Goal: Task Accomplishment & Management: Complete application form

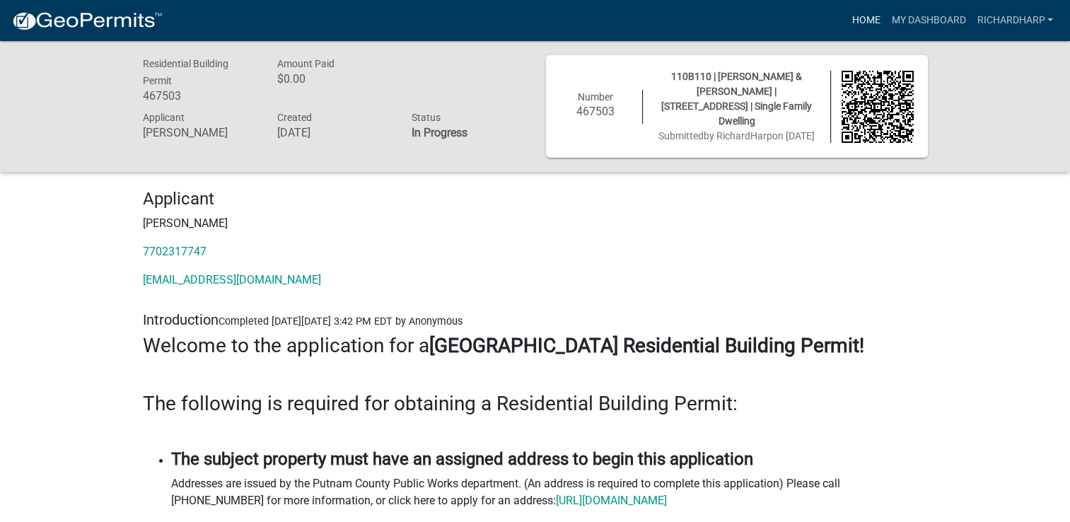
click at [871, 21] on link "Home" at bounding box center [866, 20] width 40 height 27
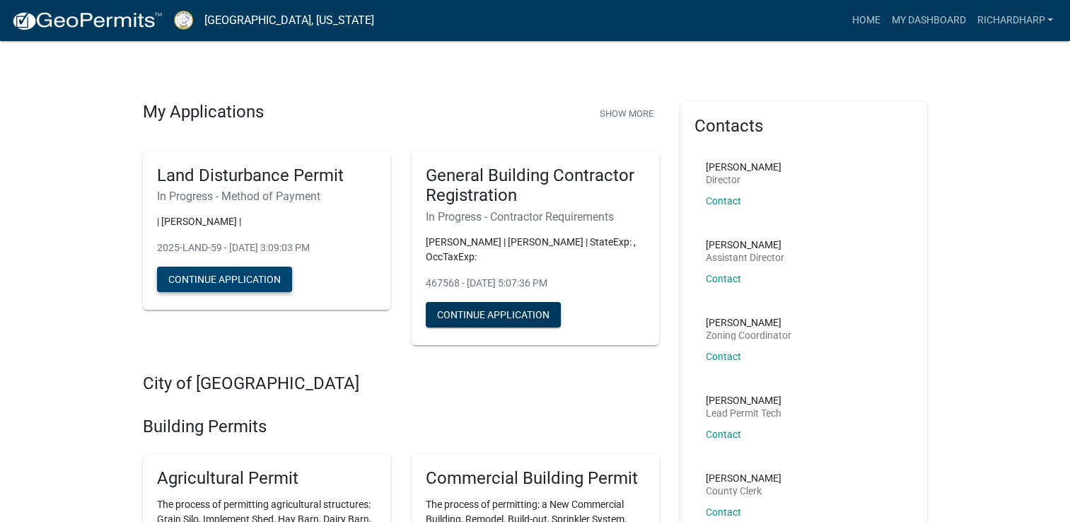
click at [236, 284] on button "Continue Application" at bounding box center [224, 279] width 135 height 25
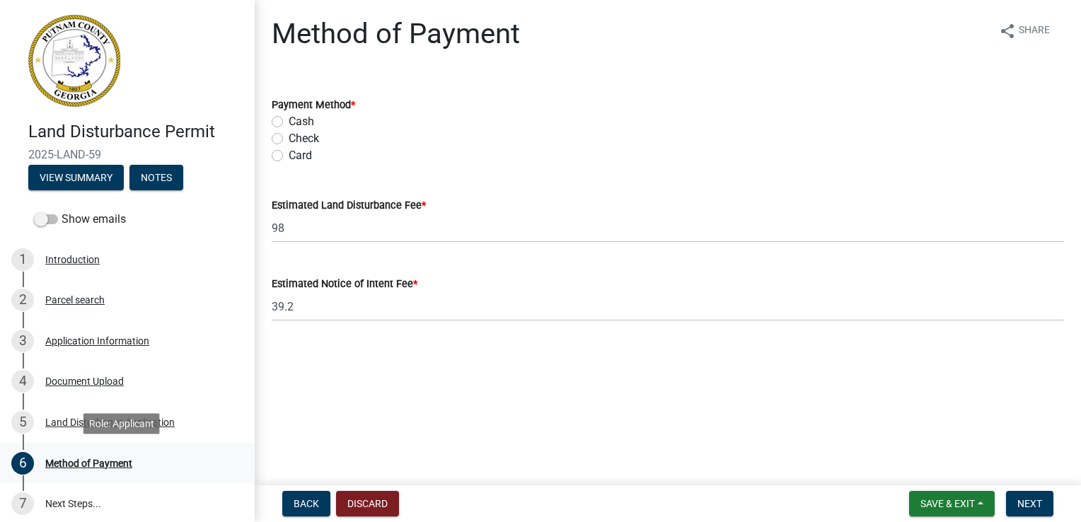
click at [82, 460] on div "Method of Payment" at bounding box center [88, 463] width 87 height 10
click at [289, 156] on label "Card" at bounding box center [300, 155] width 23 height 17
click at [289, 156] on input "Card" at bounding box center [293, 151] width 9 height 9
radio input "true"
click at [1033, 498] on span "Next" at bounding box center [1029, 503] width 25 height 11
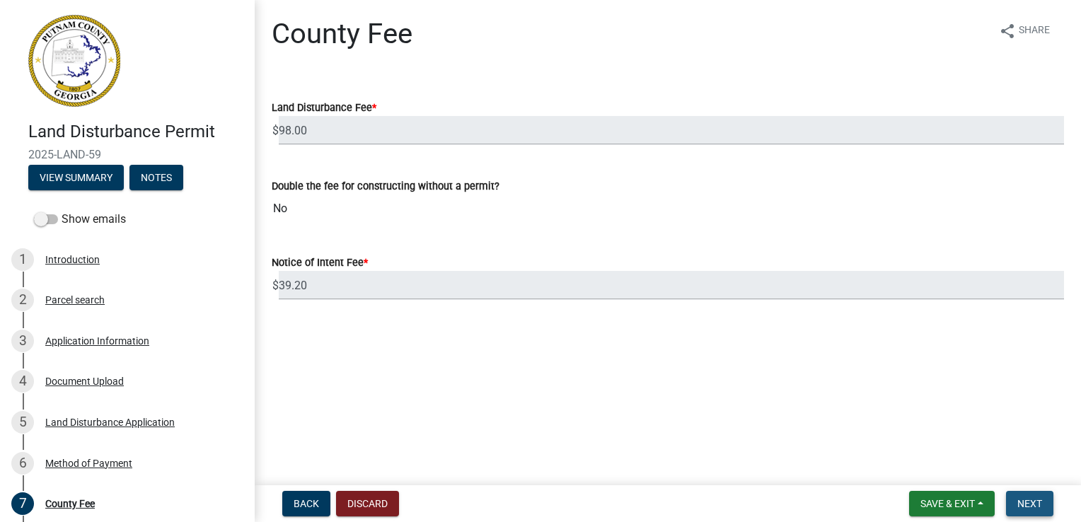
click at [1033, 499] on span "Next" at bounding box center [1029, 503] width 25 height 11
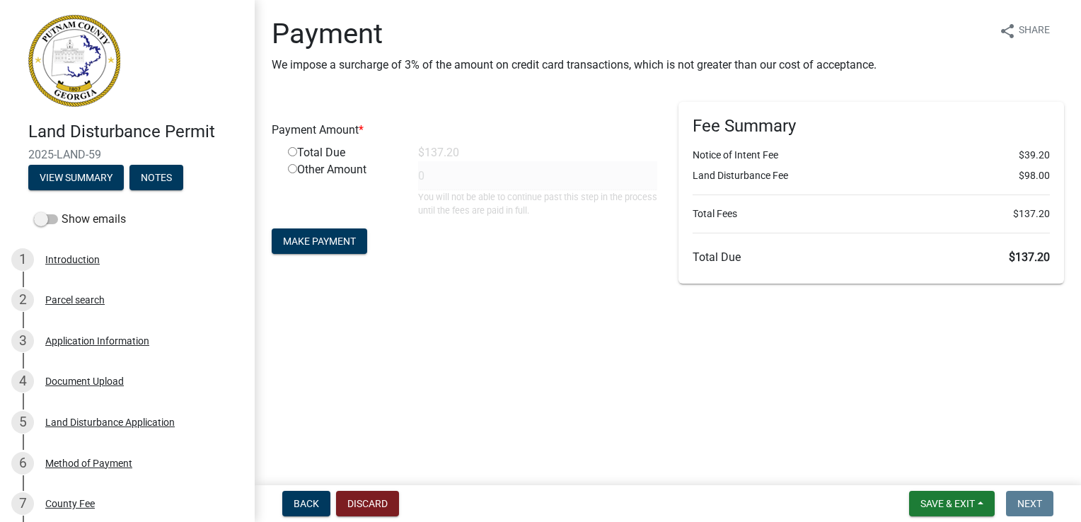
click at [290, 149] on input "radio" at bounding box center [292, 151] width 9 height 9
radio input "true"
type input "137.2"
click at [310, 240] on span "Make Payment" at bounding box center [319, 241] width 73 height 11
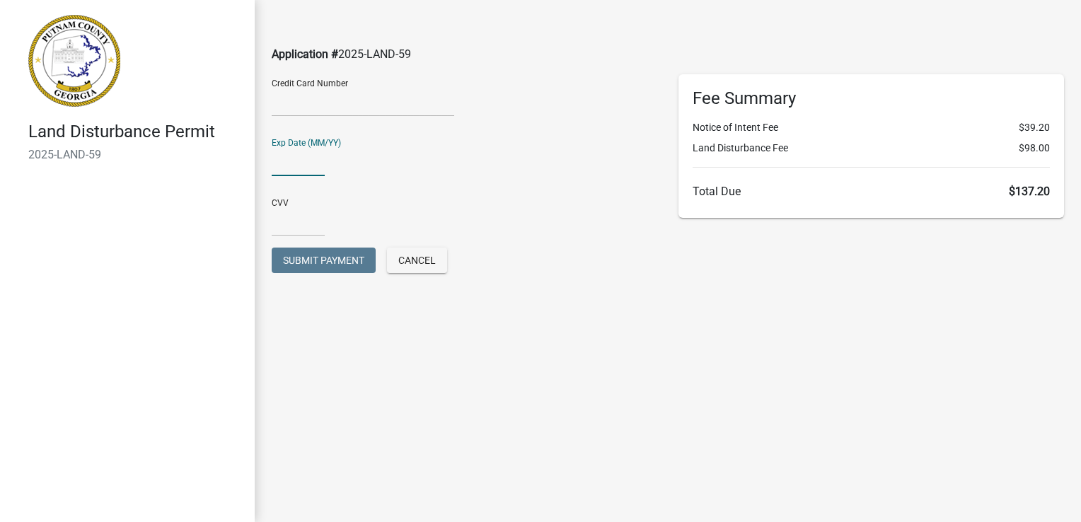
click at [279, 160] on input "text" at bounding box center [298, 161] width 53 height 29
type input "0130"
click at [290, 224] on input "text" at bounding box center [298, 221] width 53 height 29
type input "546"
click at [342, 228] on div "CVV 546" at bounding box center [464, 211] width 385 height 49
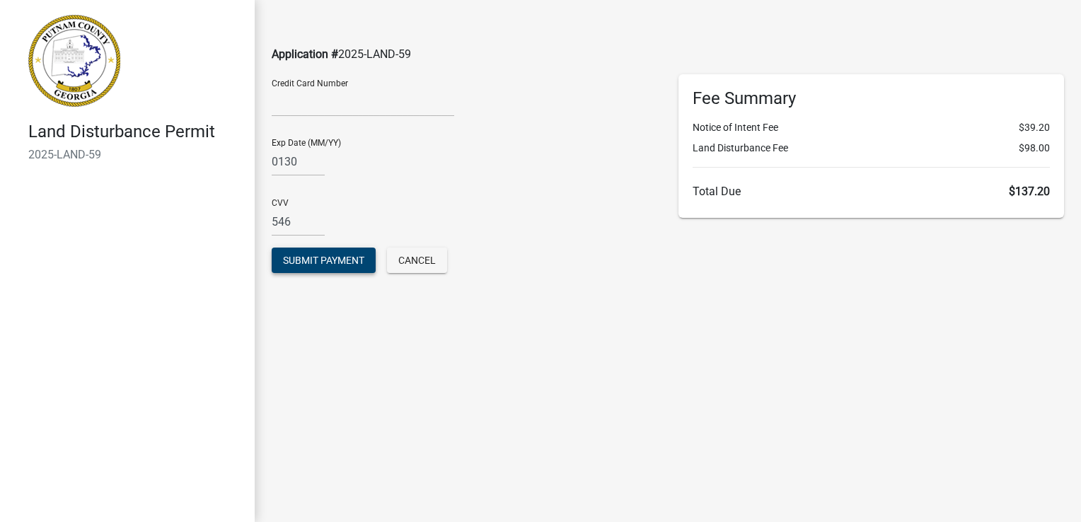
click at [342, 262] on span "Submit Payment" at bounding box center [323, 260] width 81 height 11
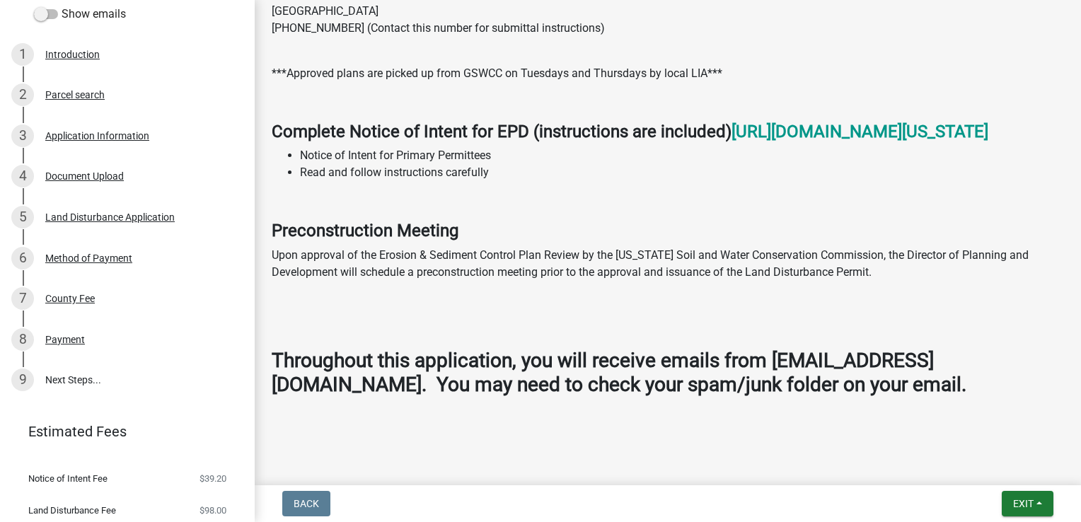
scroll to position [246, 0]
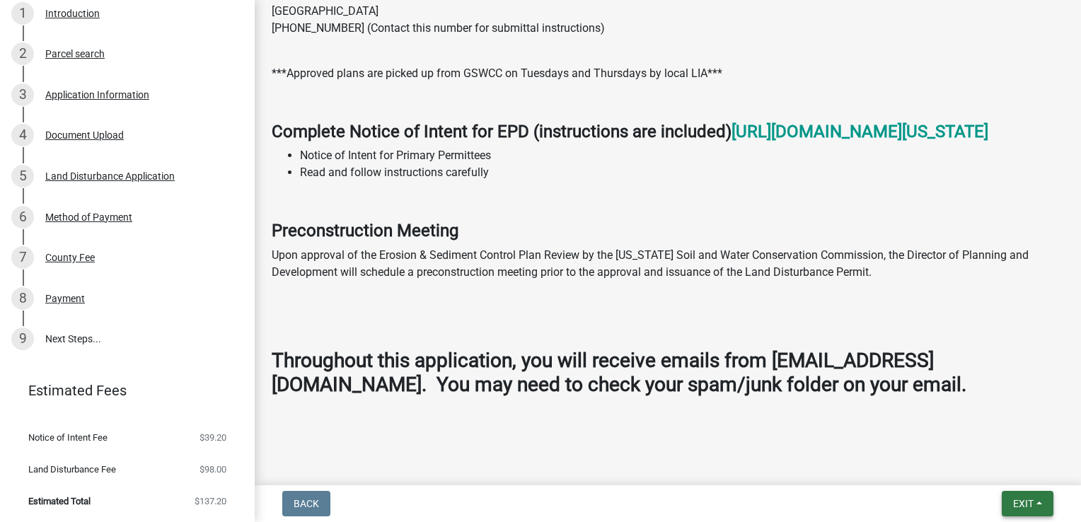
click at [1032, 506] on span "Exit" at bounding box center [1023, 503] width 21 height 11
click at [1010, 470] on button "Save & Exit" at bounding box center [997, 467] width 113 height 34
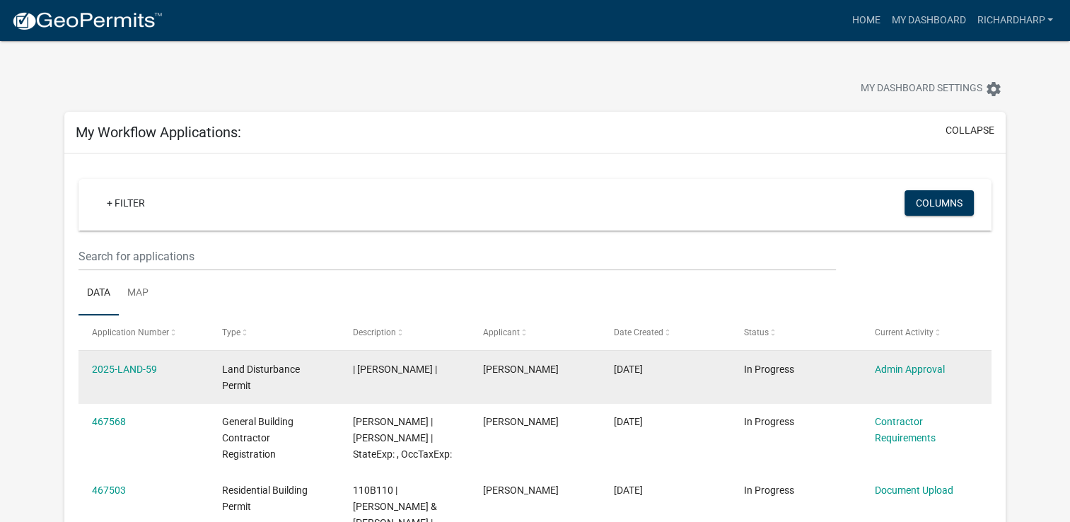
click at [160, 367] on div "2025-LAND-59" at bounding box center [143, 369] width 103 height 16
click at [152, 367] on link "2025-LAND-59" at bounding box center [124, 369] width 65 height 11
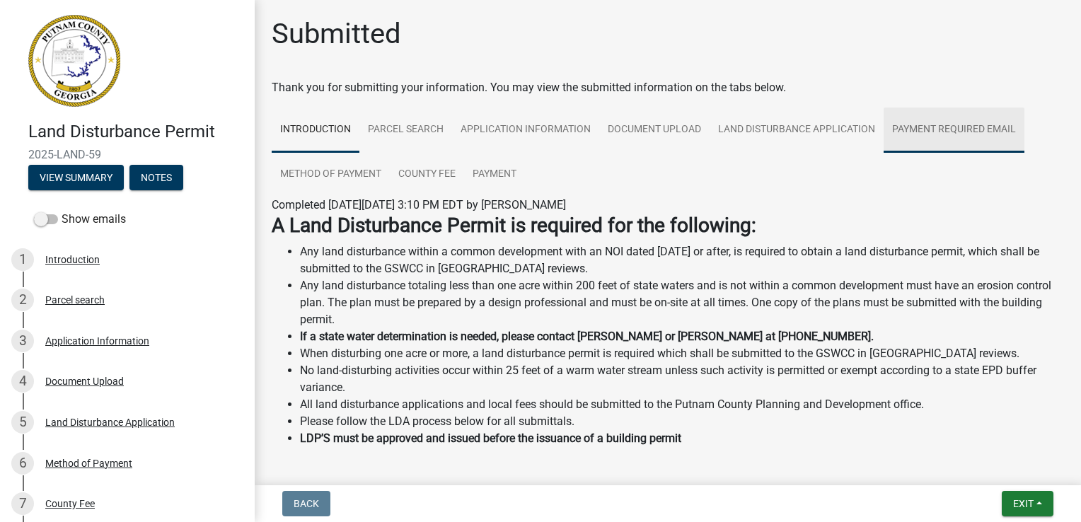
click at [948, 133] on link "Payment Required Email" at bounding box center [953, 130] width 141 height 45
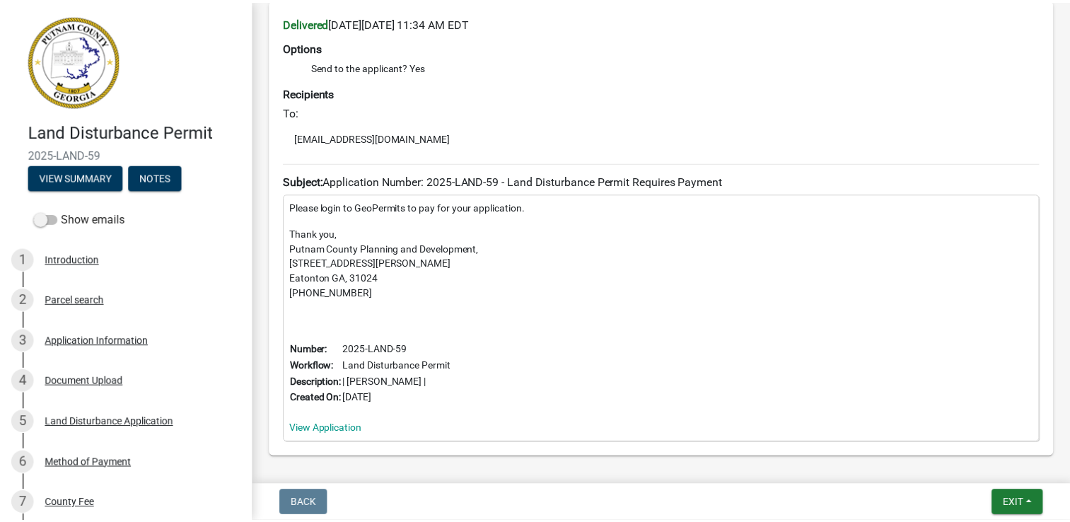
scroll to position [298, 0]
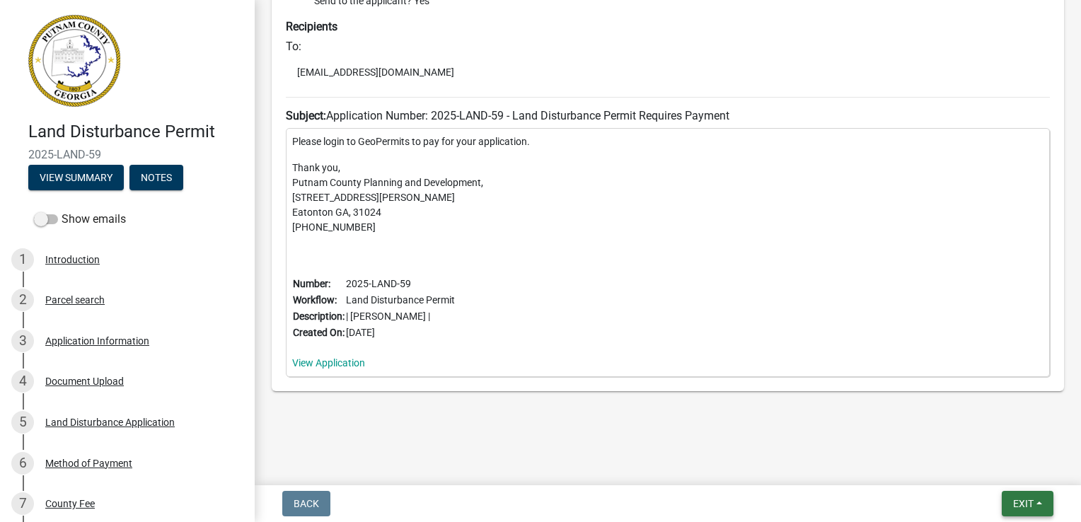
click at [1021, 502] on span "Exit" at bounding box center [1023, 503] width 21 height 11
click at [980, 472] on button "Save & Exit" at bounding box center [997, 467] width 113 height 34
